Goal: Find specific page/section: Find specific page/section

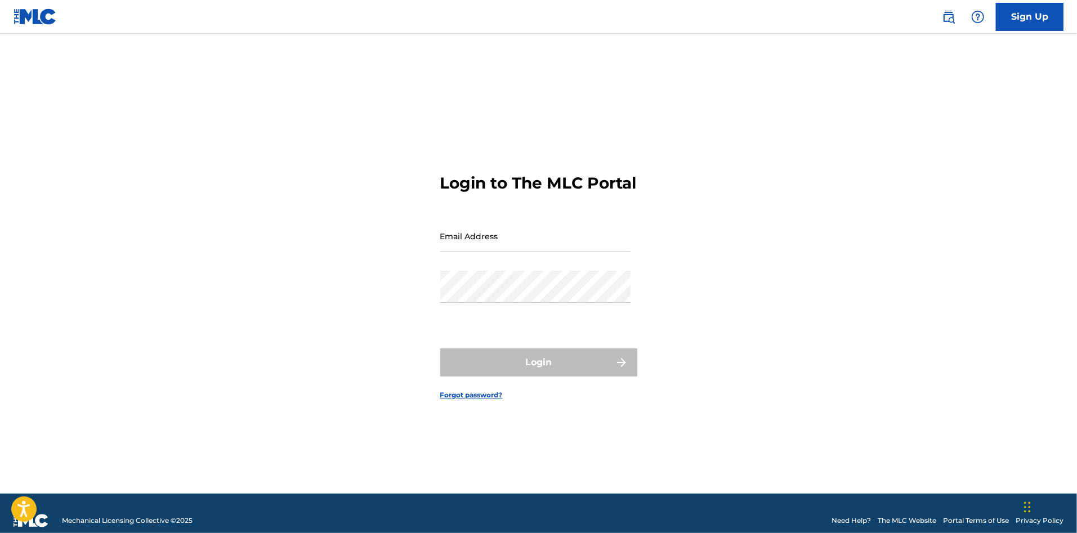
click at [591, 249] on input "Email Address" at bounding box center [535, 236] width 190 height 32
type input "[PERSON_NAME][EMAIL_ADDRESS][PERSON_NAME][DOMAIN_NAME]"
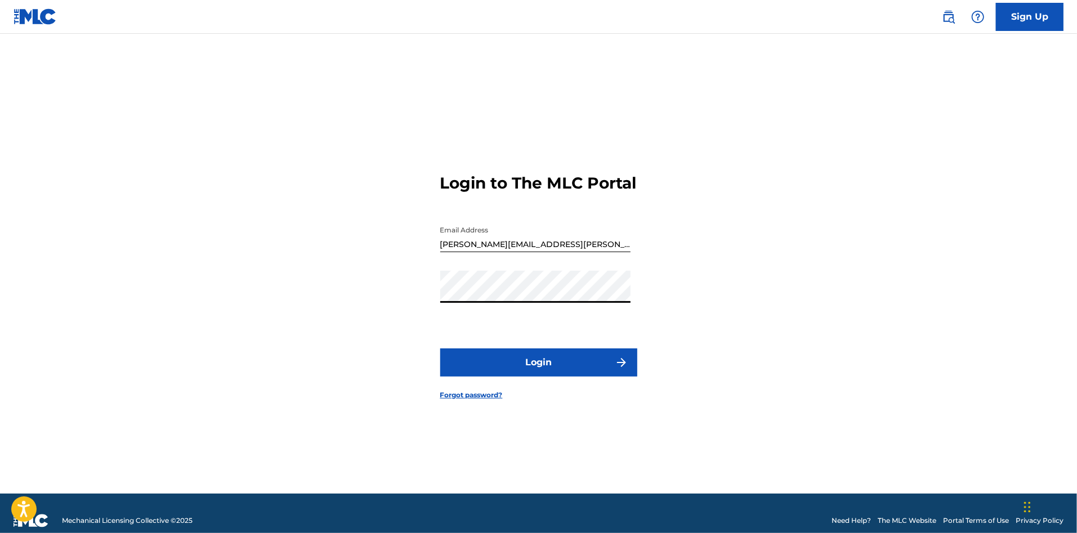
click at [553, 373] on button "Login" at bounding box center [538, 362] width 197 height 28
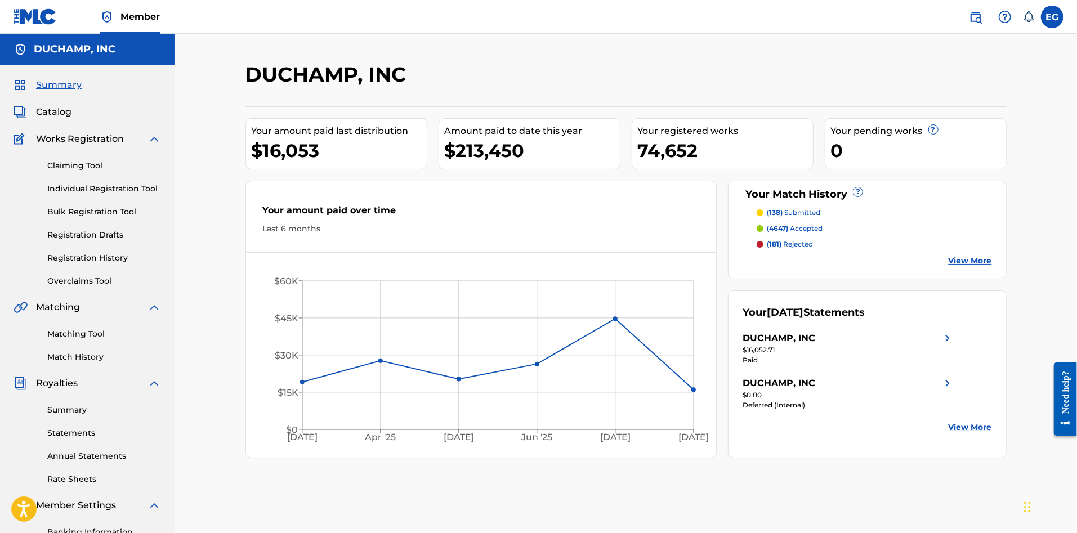
click at [74, 359] on link "Match History" at bounding box center [104, 357] width 114 height 12
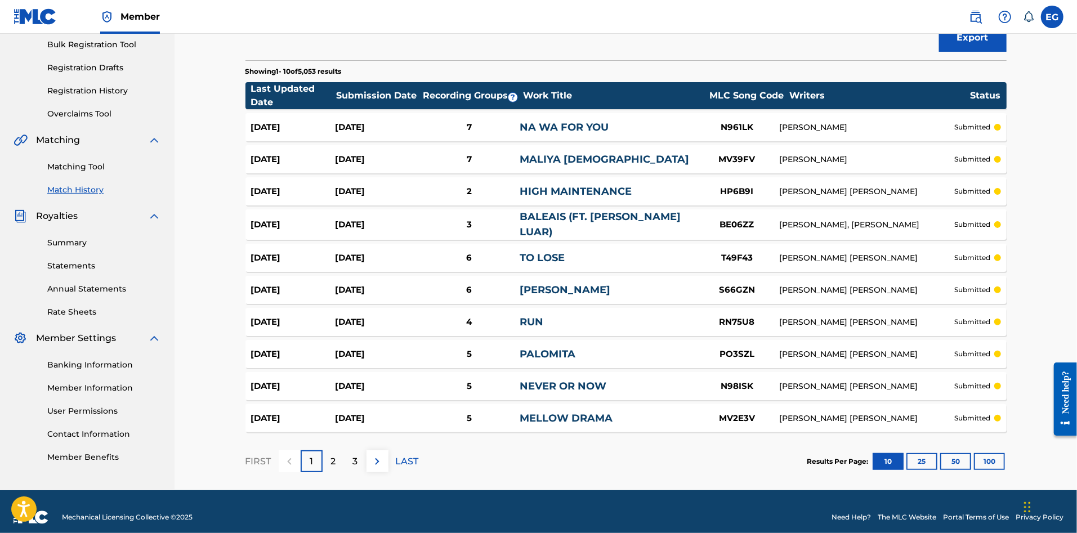
scroll to position [176, 0]
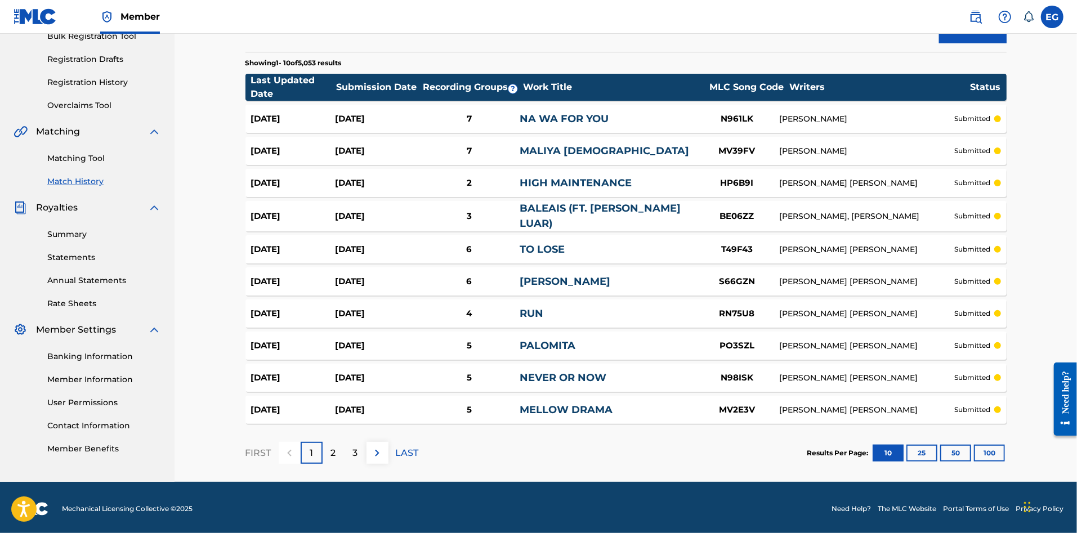
click at [985, 450] on button "100" at bounding box center [989, 453] width 31 height 17
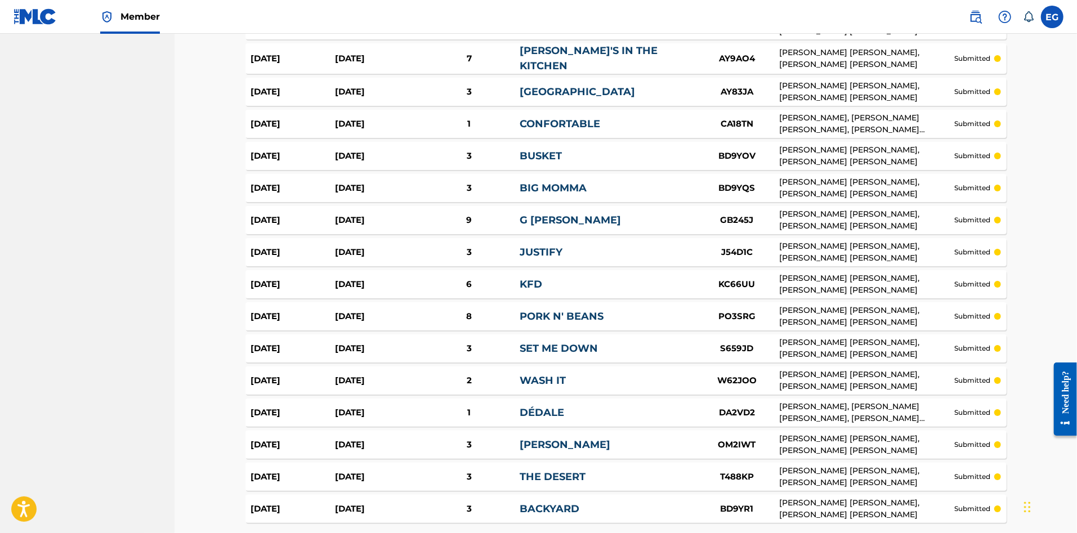
scroll to position [3066, 0]
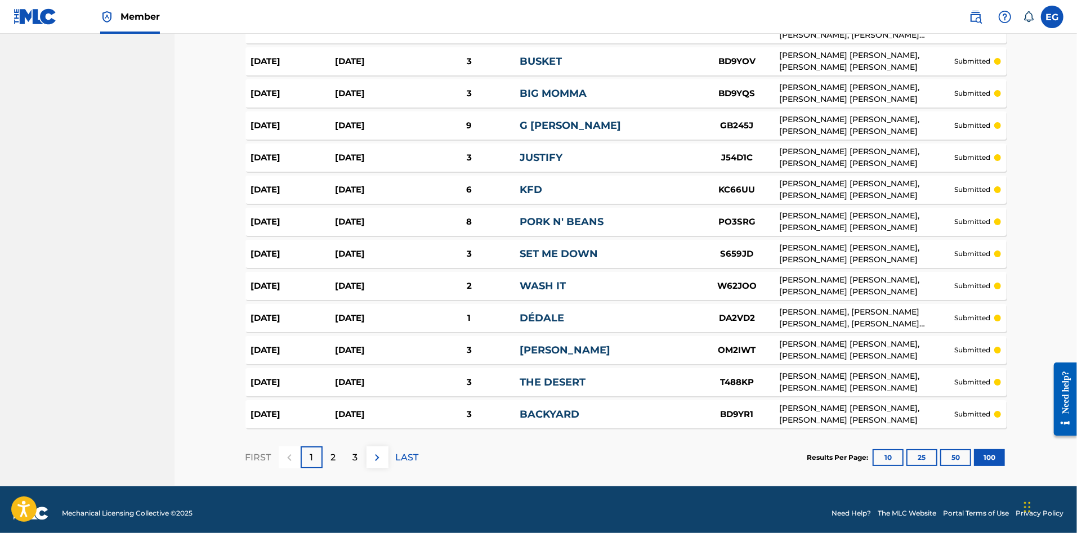
click at [331, 451] on p "2" at bounding box center [333, 458] width 5 height 14
click at [357, 451] on p "3" at bounding box center [355, 458] width 5 height 14
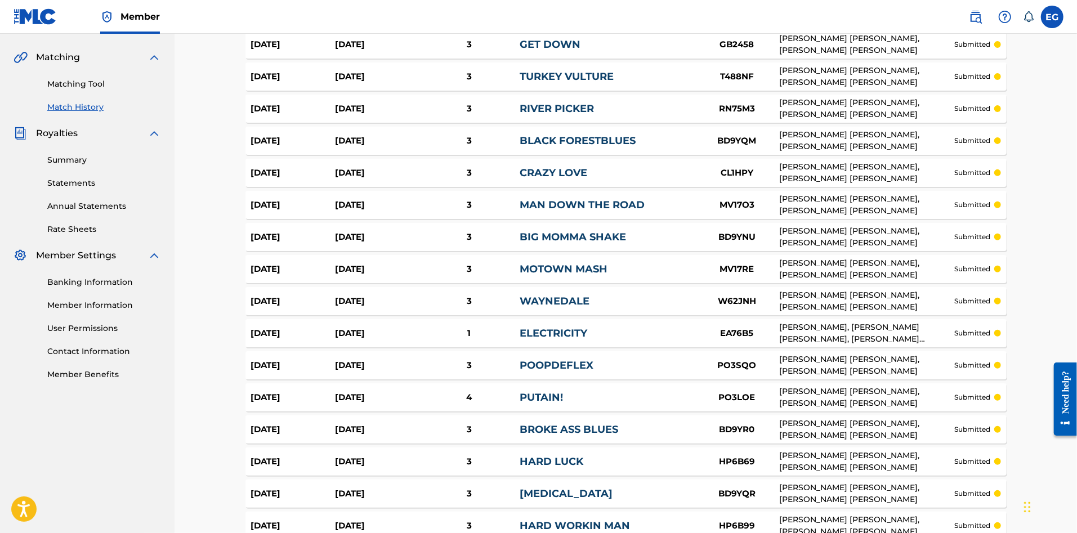
scroll to position [0, 0]
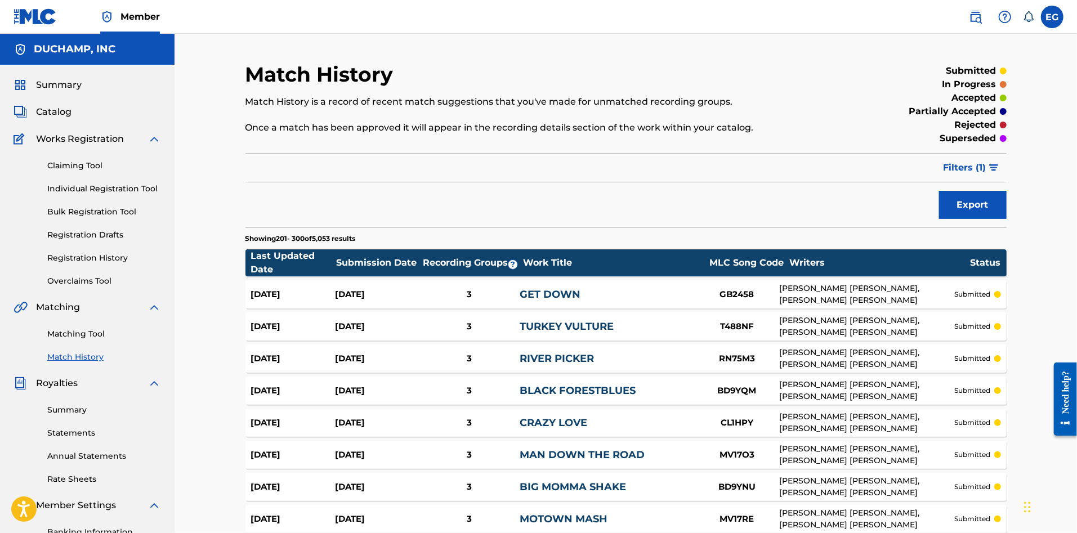
click at [80, 282] on link "Overclaims Tool" at bounding box center [104, 281] width 114 height 12
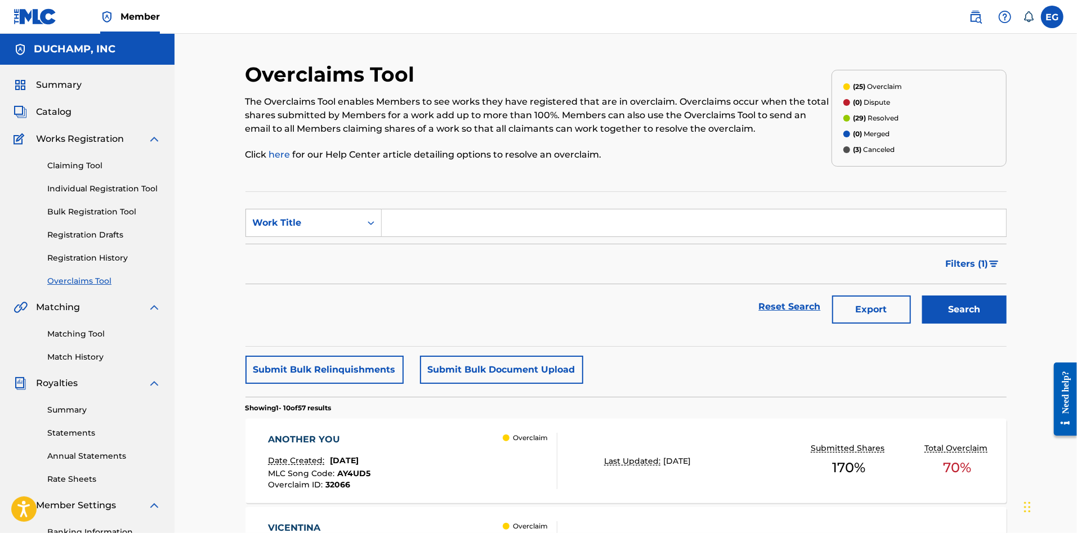
click at [68, 86] on span "Summary" at bounding box center [59, 85] width 46 height 14
